Goal: Find specific page/section: Find specific page/section

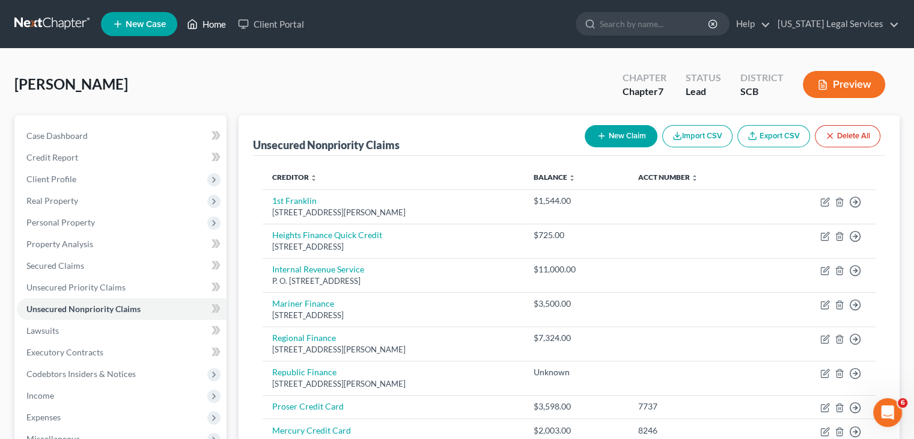
click at [204, 31] on link "Home" at bounding box center [206, 24] width 51 height 22
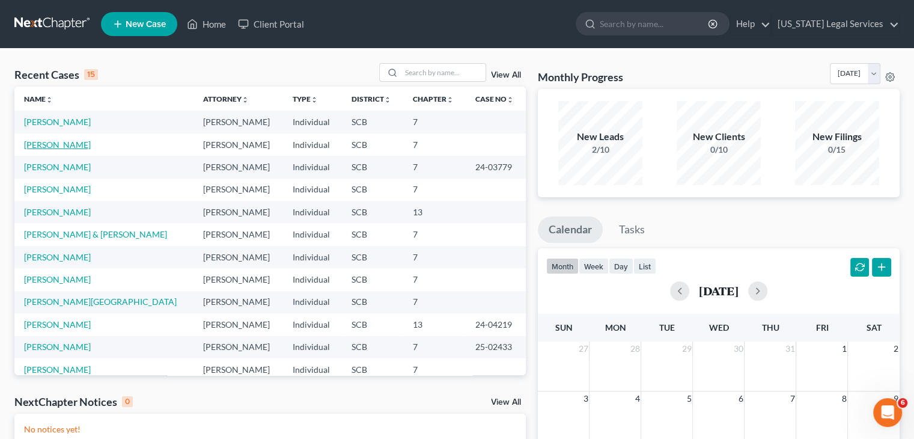
click at [50, 146] on link "[PERSON_NAME]" at bounding box center [57, 144] width 67 height 10
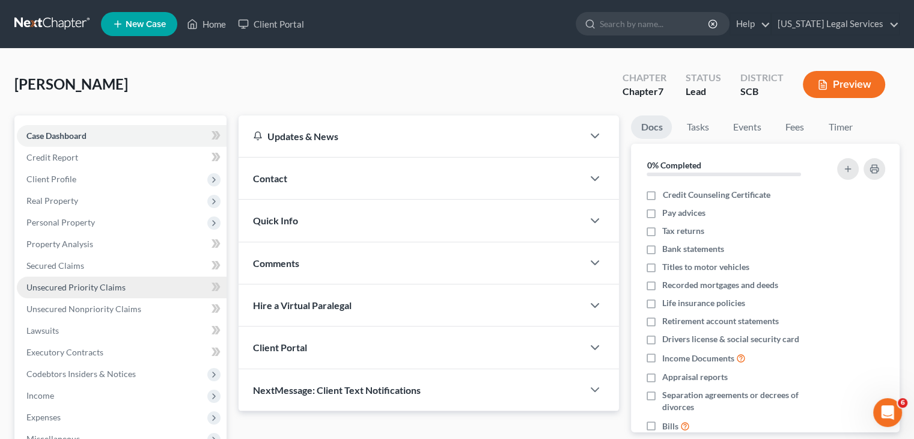
click at [125, 289] on link "Unsecured Priority Claims" at bounding box center [122, 287] width 210 height 22
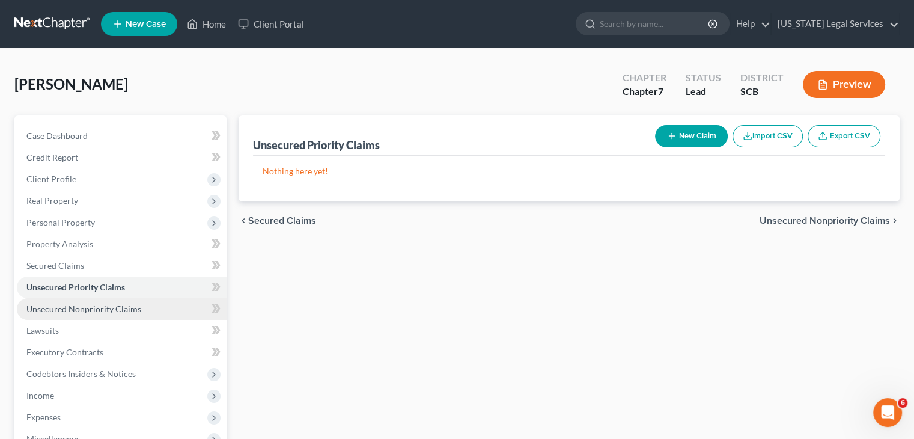
click at [111, 306] on span "Unsecured Nonpriority Claims" at bounding box center [83, 308] width 115 height 10
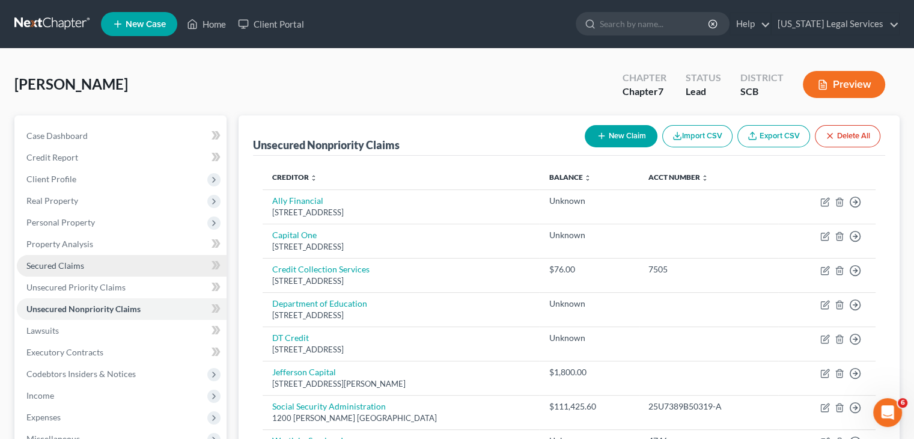
click at [93, 270] on link "Secured Claims" at bounding box center [122, 266] width 210 height 22
